Goal: Check status: Check status

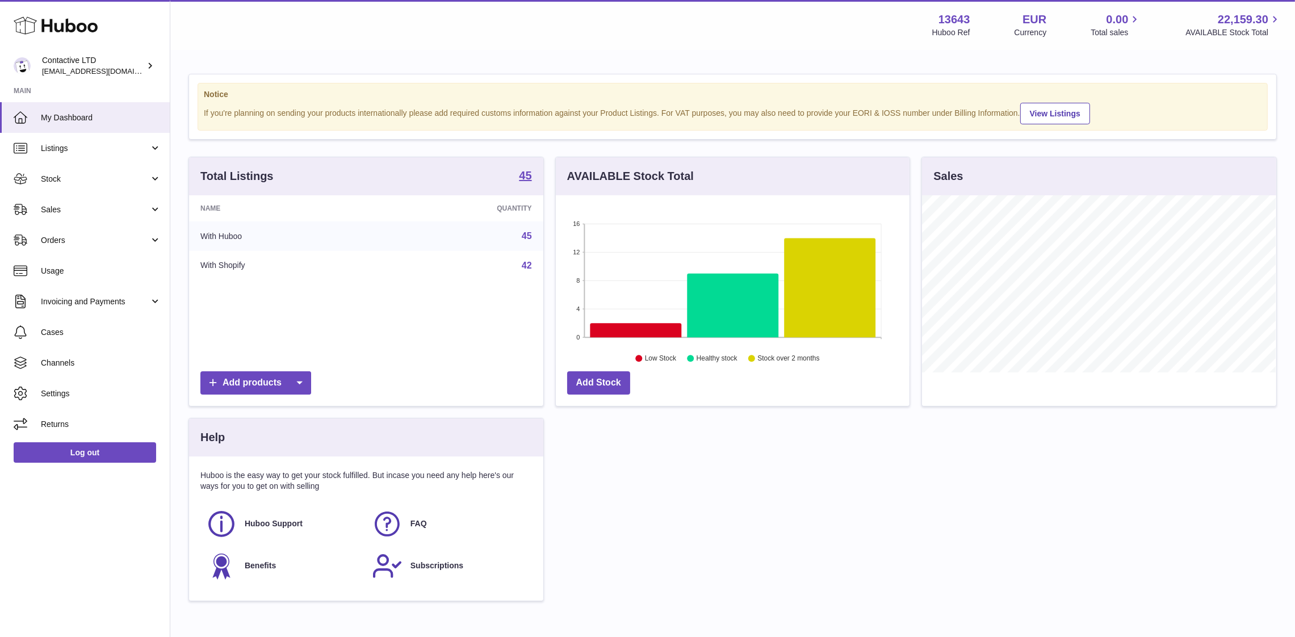
scroll to position [177, 354]
click at [98, 208] on span "Sales" at bounding box center [95, 209] width 108 height 11
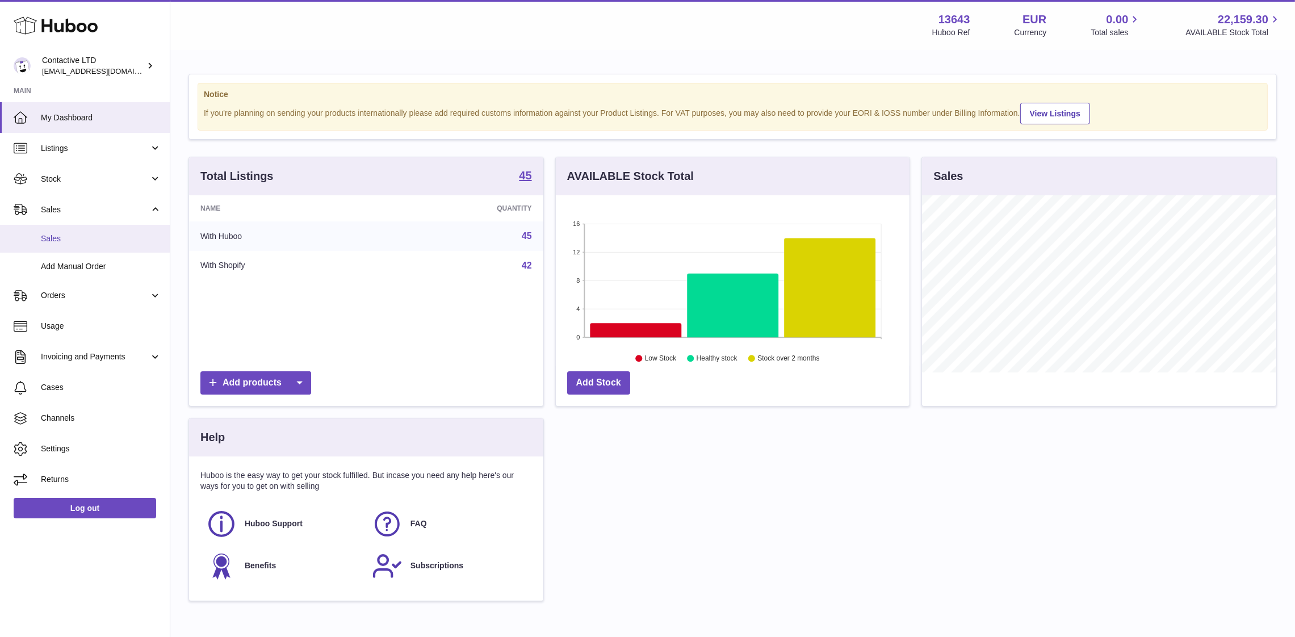
click at [98, 234] on span "Sales" at bounding box center [101, 238] width 120 height 11
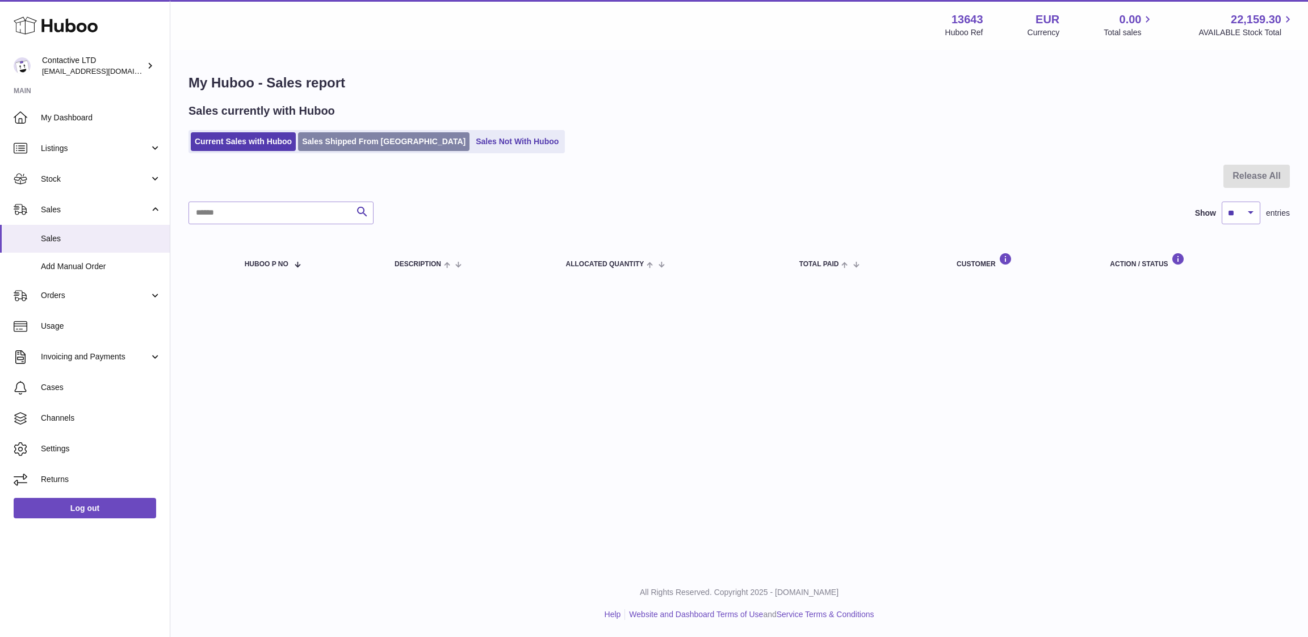
click at [329, 141] on link "Sales Shipped From Huboo" at bounding box center [383, 141] width 171 height 19
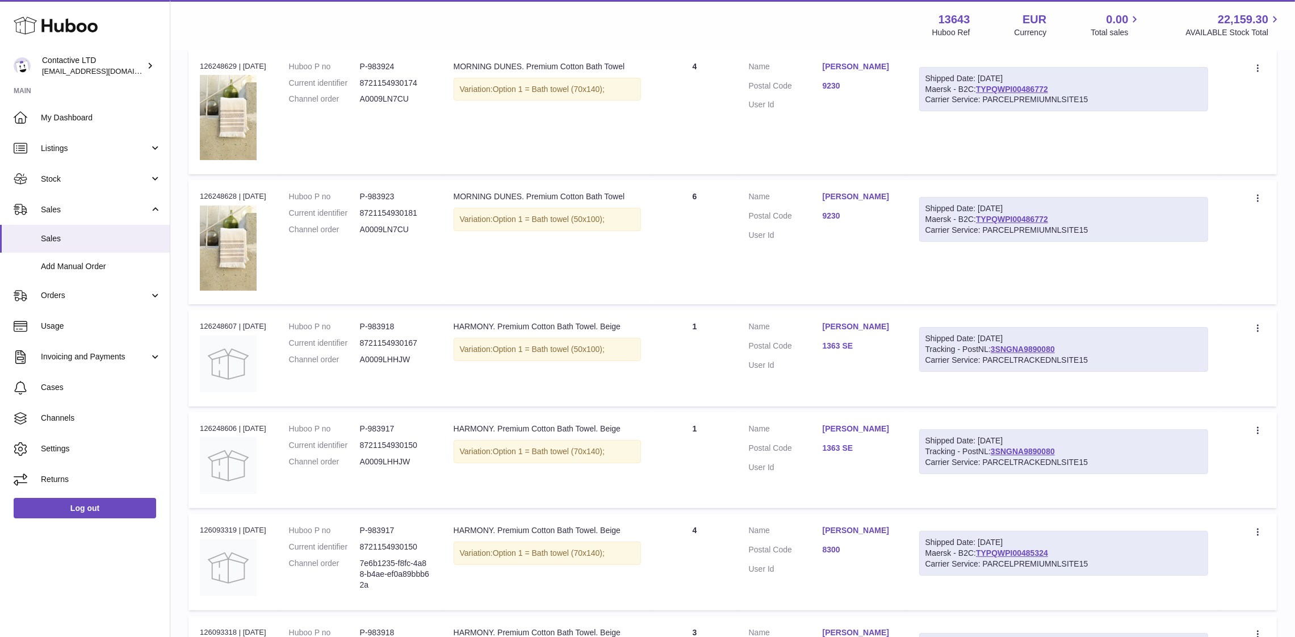
scroll to position [230, 0]
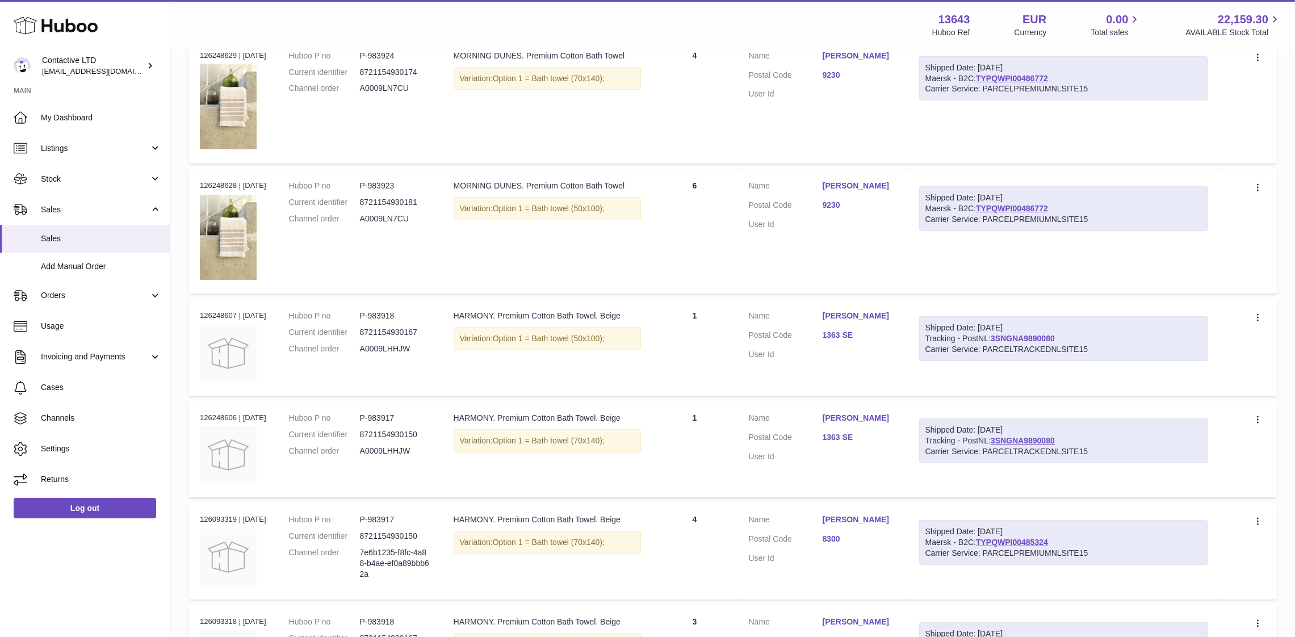
click at [1006, 334] on link "3SNGNA9890080" at bounding box center [1022, 338] width 64 height 9
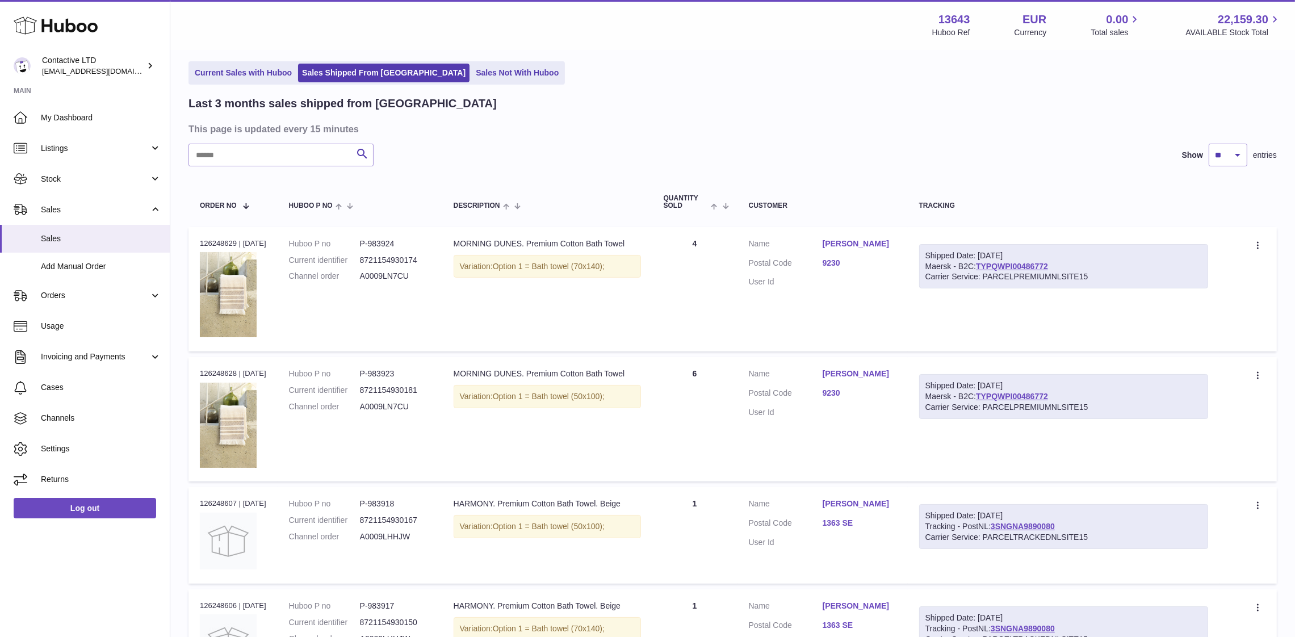
scroll to position [43, 0]
